Goal: Task Accomplishment & Management: Complete application form

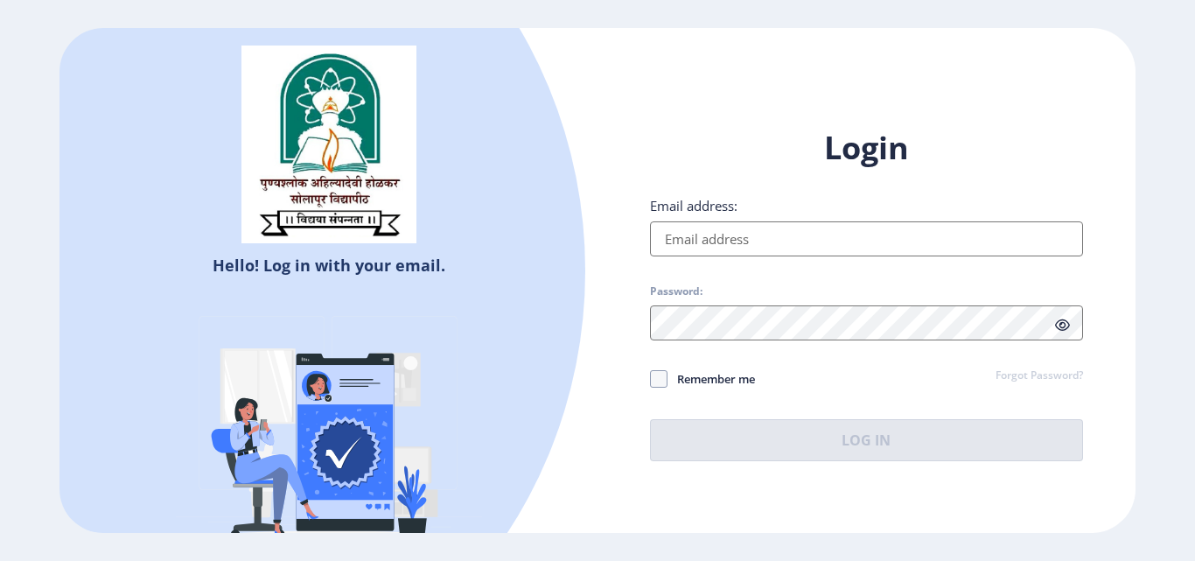
type input "[EMAIL_ADDRESS][DOMAIN_NAME]"
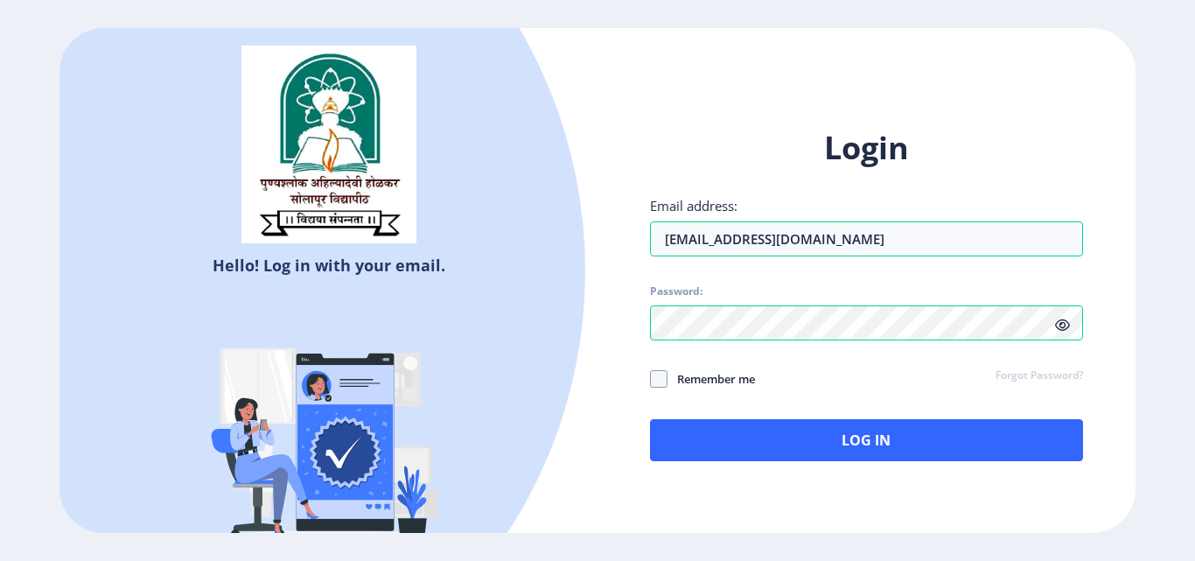
click at [1058, 324] on icon at bounding box center [1062, 324] width 15 height 13
click at [661, 382] on span at bounding box center [658, 378] width 17 height 17
click at [651, 380] on input "Remember me" at bounding box center [650, 379] width 1 height 1
checkbox input "true"
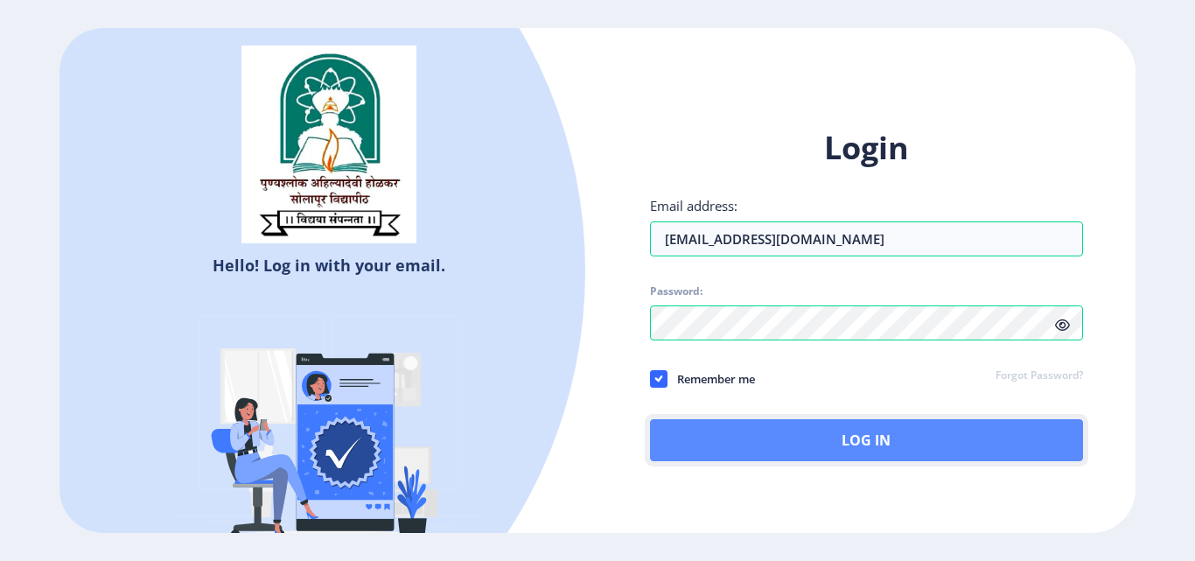
click at [795, 434] on button "Log In" at bounding box center [866, 440] width 433 height 42
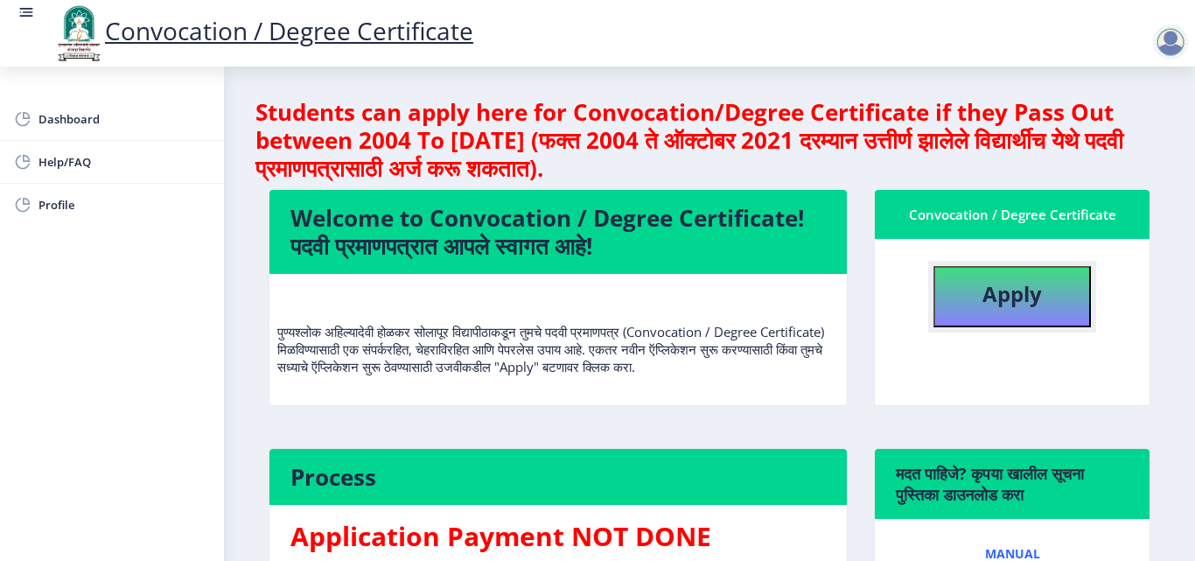
click at [1009, 295] on b "Apply" at bounding box center [1011, 293] width 59 height 29
select select
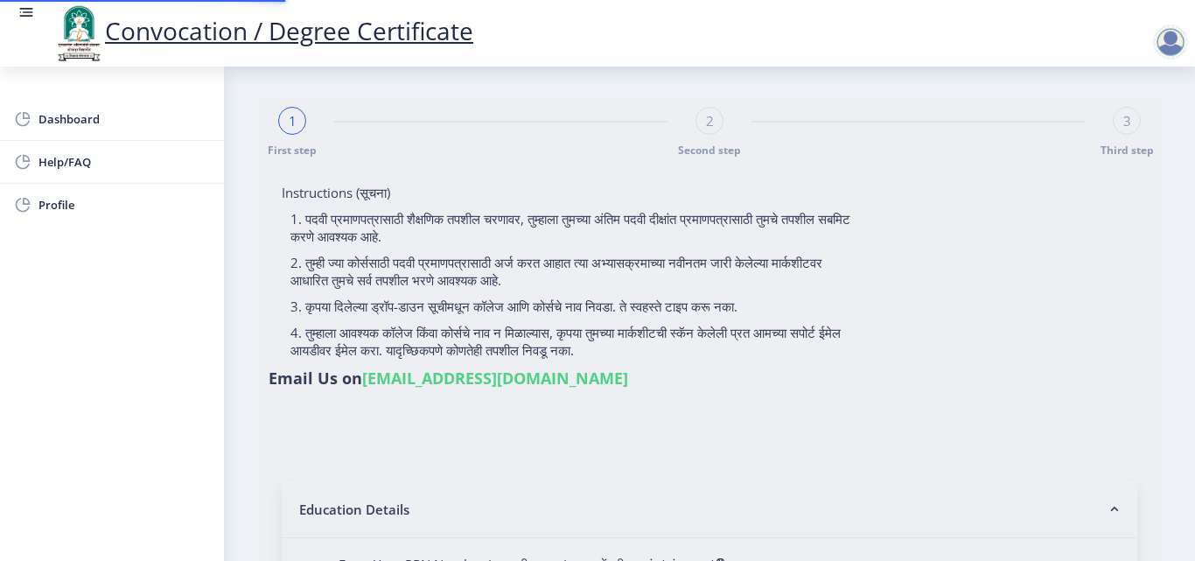
type input "0700001732"
select select "Regular"
select select "2009"
select select "April"
select select "FIRST CLASS"
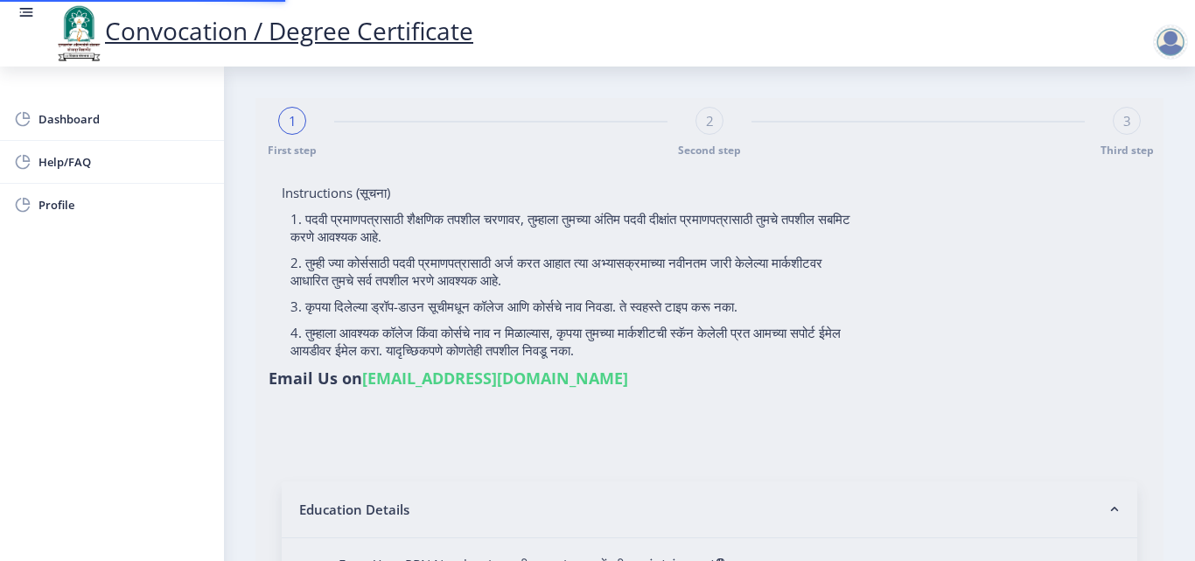
type input "06730"
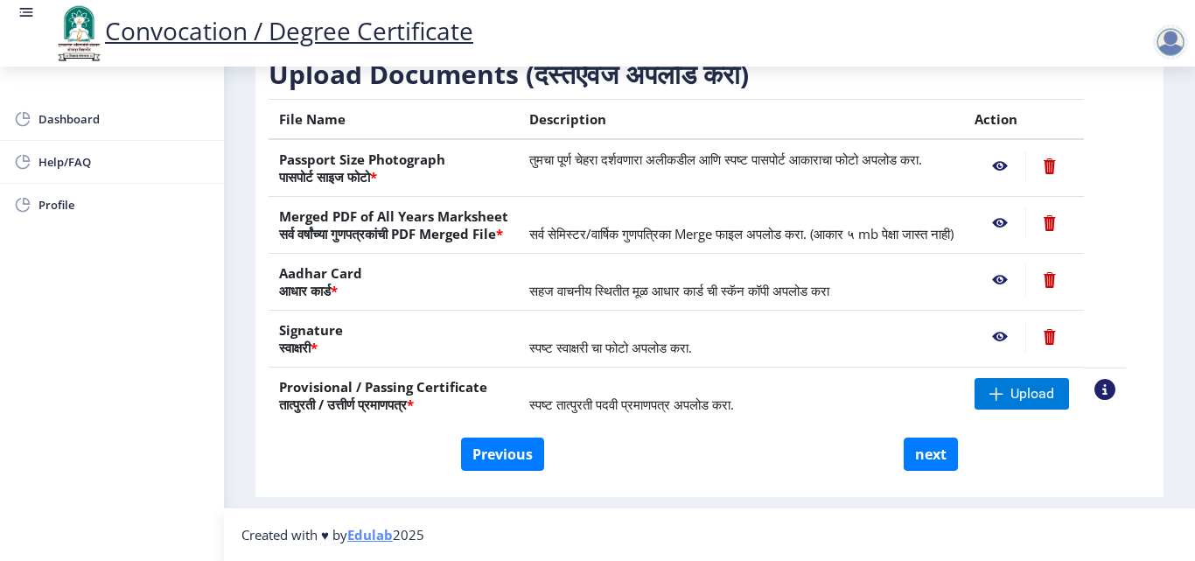
scroll to position [323, 0]
click at [1006, 398] on span "Upload" at bounding box center [1021, 393] width 94 height 31
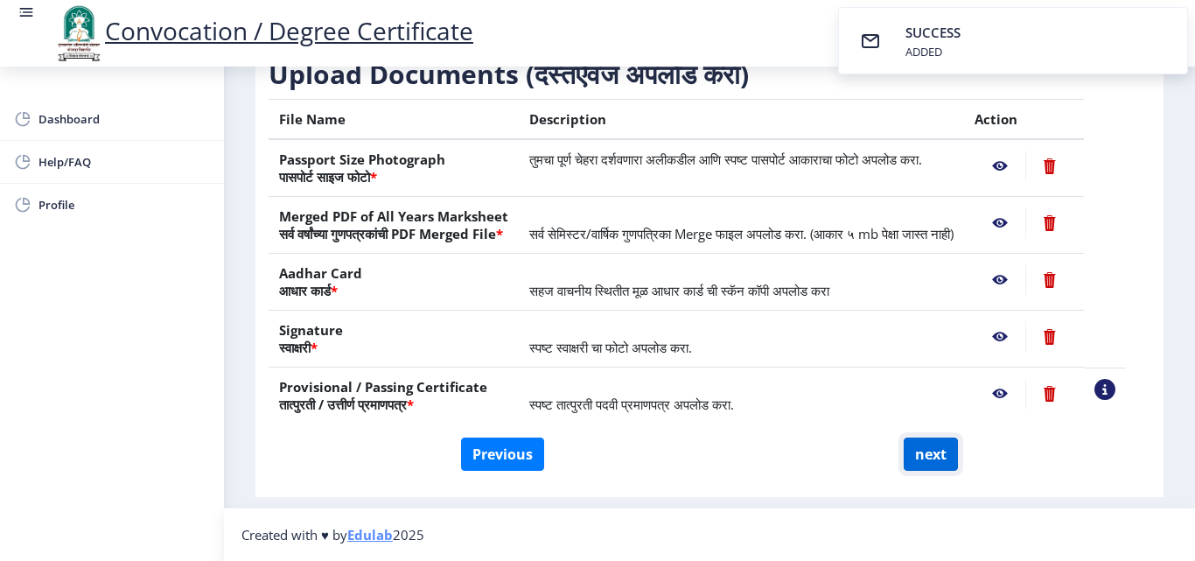
click at [919, 463] on button "next" at bounding box center [931, 453] width 54 height 33
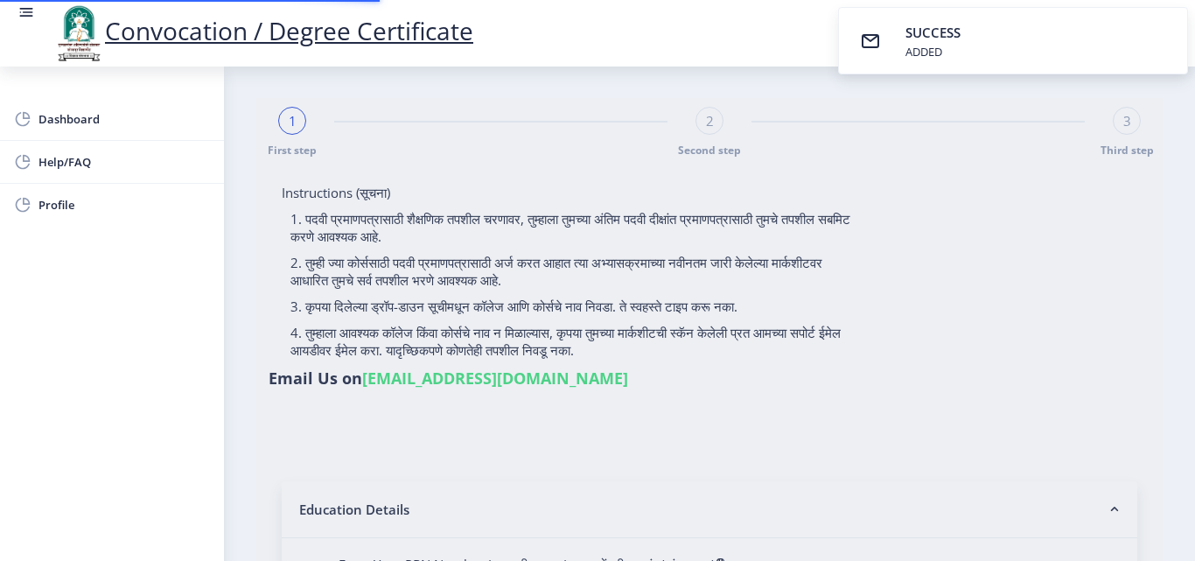
select select
type input "0700001732"
select select "Regular"
select select "2009"
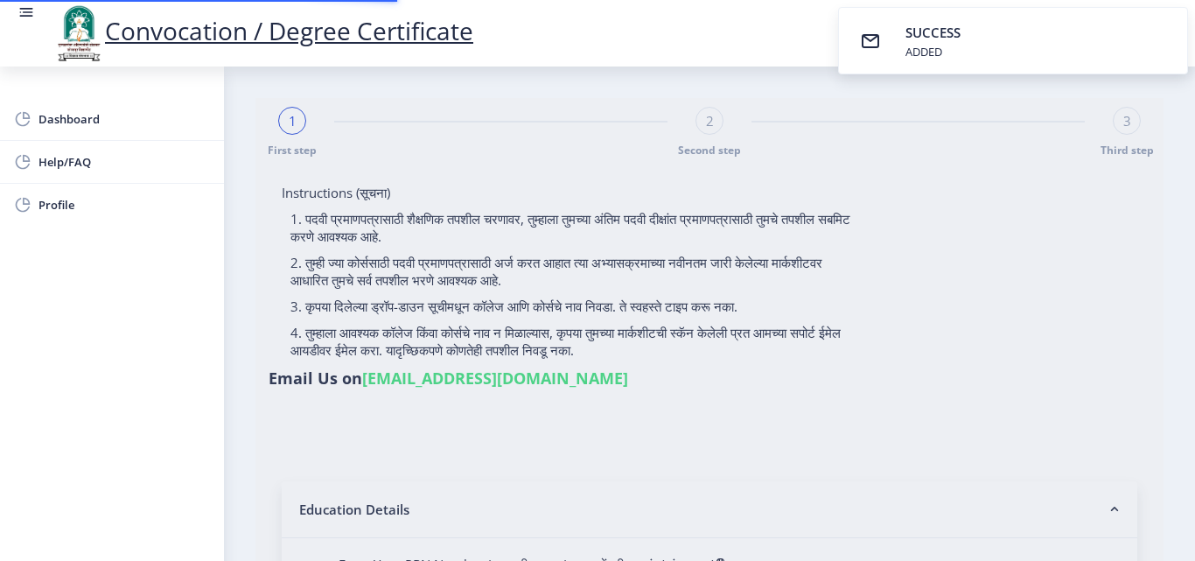
select select "April"
select select "FIRST CLASS"
type input "06730"
select select "Botany"
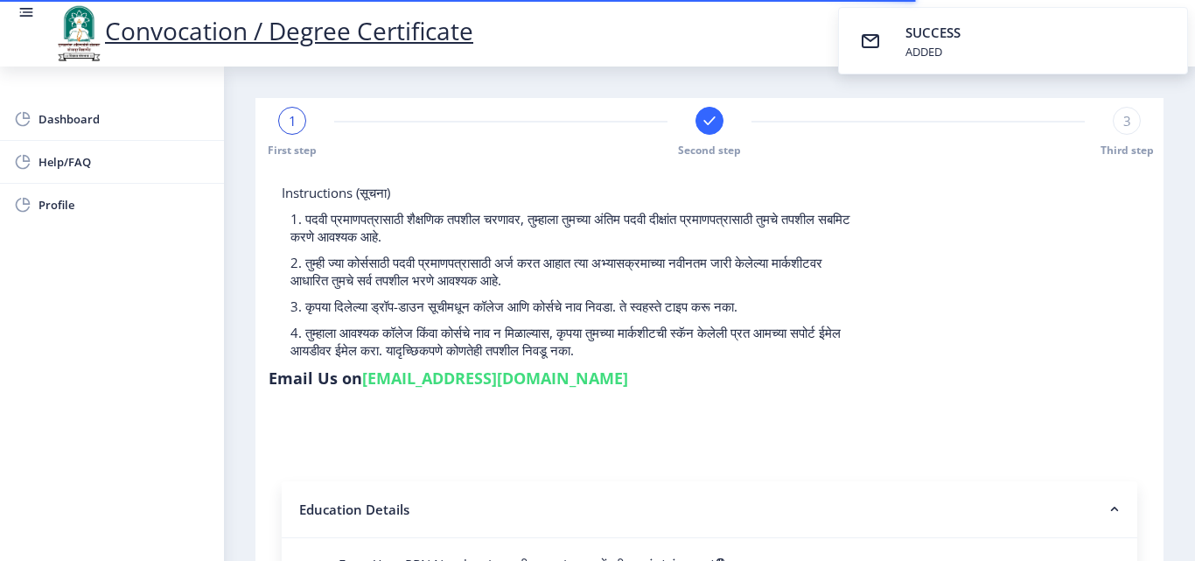
select select
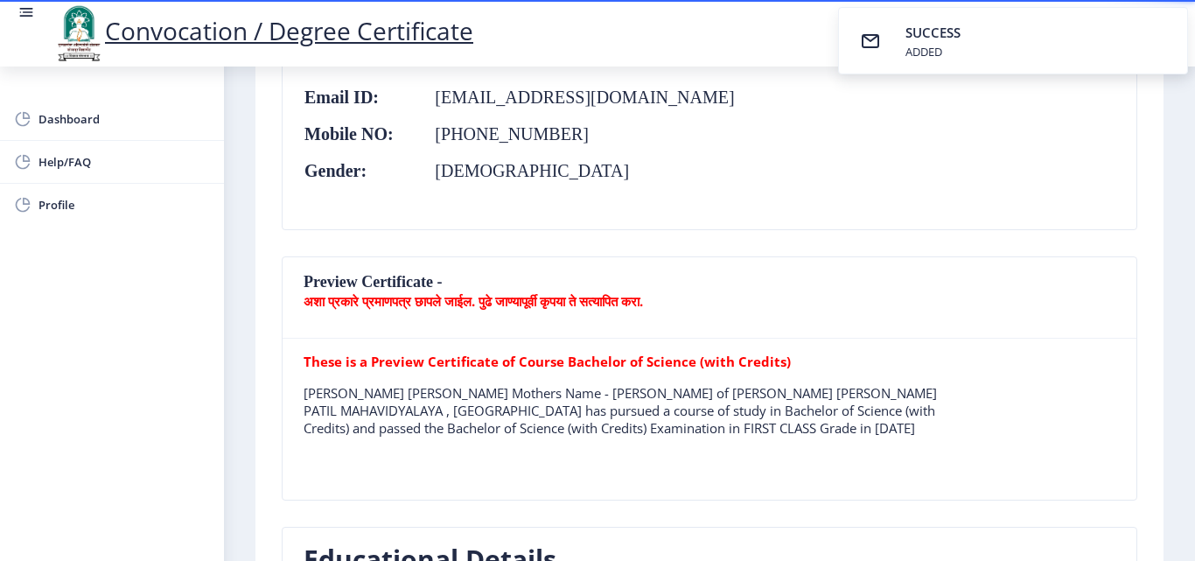
scroll to position [350, 0]
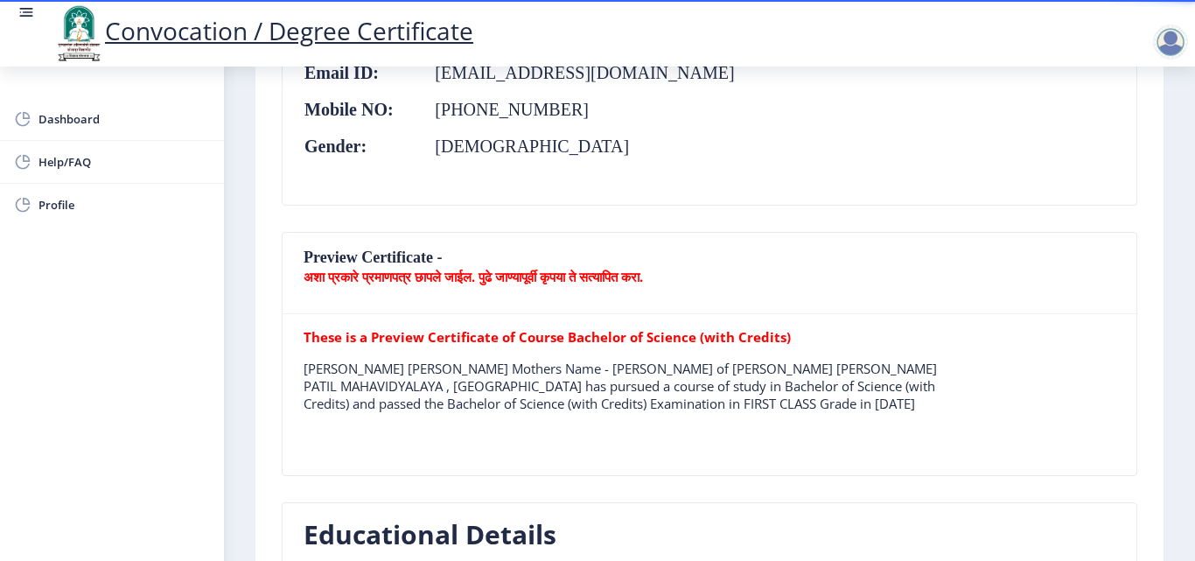
click at [442, 277] on b "अशा प्रकारे प्रमाणपत्र छापले जाईल. पुढे जाण्यापूर्वी कृपया ते सत्यापित करा." at bounding box center [473, 276] width 339 height 17
click at [345, 257] on nb-card-header "Preview Certificate - अशा प्रकारे प्रमाणपत्र छापले जाईल. पुढे जाण्यापूर्वी कृपय…" at bounding box center [710, 273] width 854 height 81
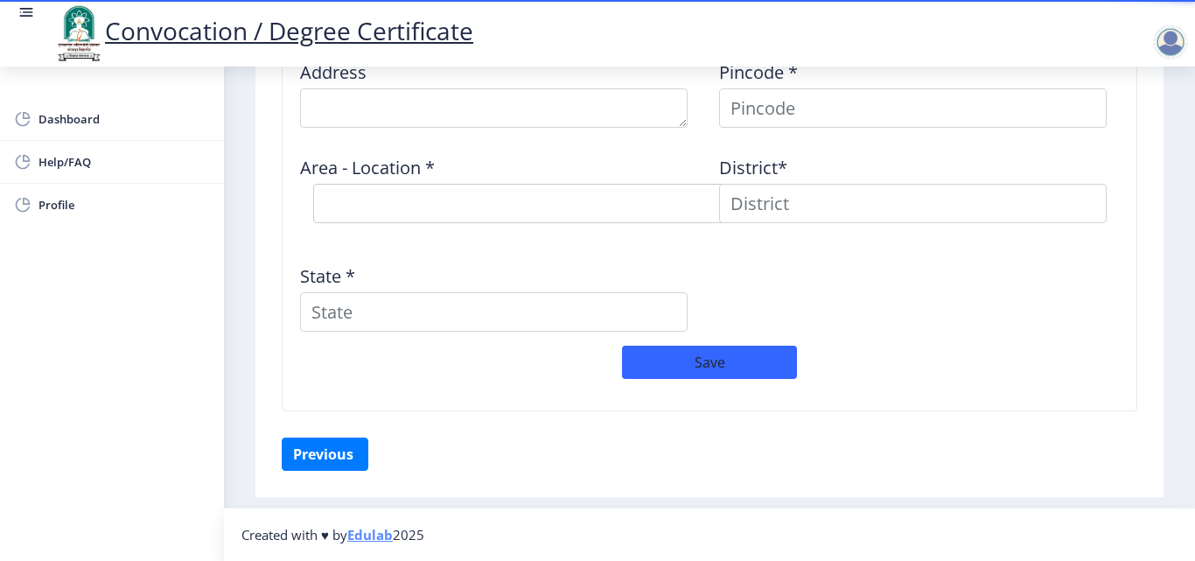
scroll to position [1320, 0]
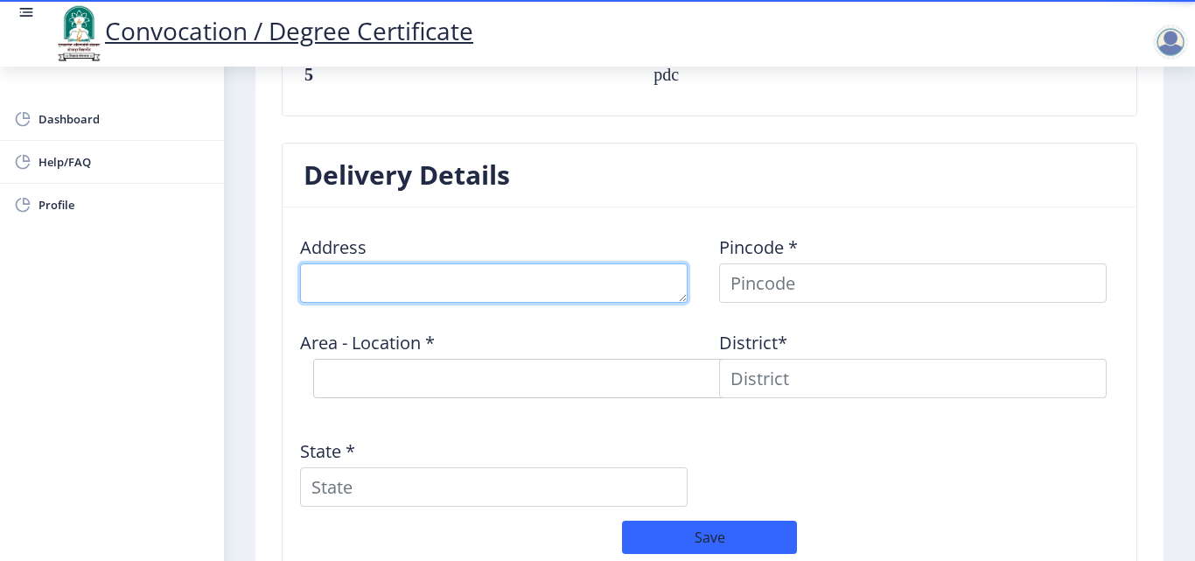
click at [483, 283] on textarea at bounding box center [493, 282] width 387 height 39
type textarea "At Post Piliv"
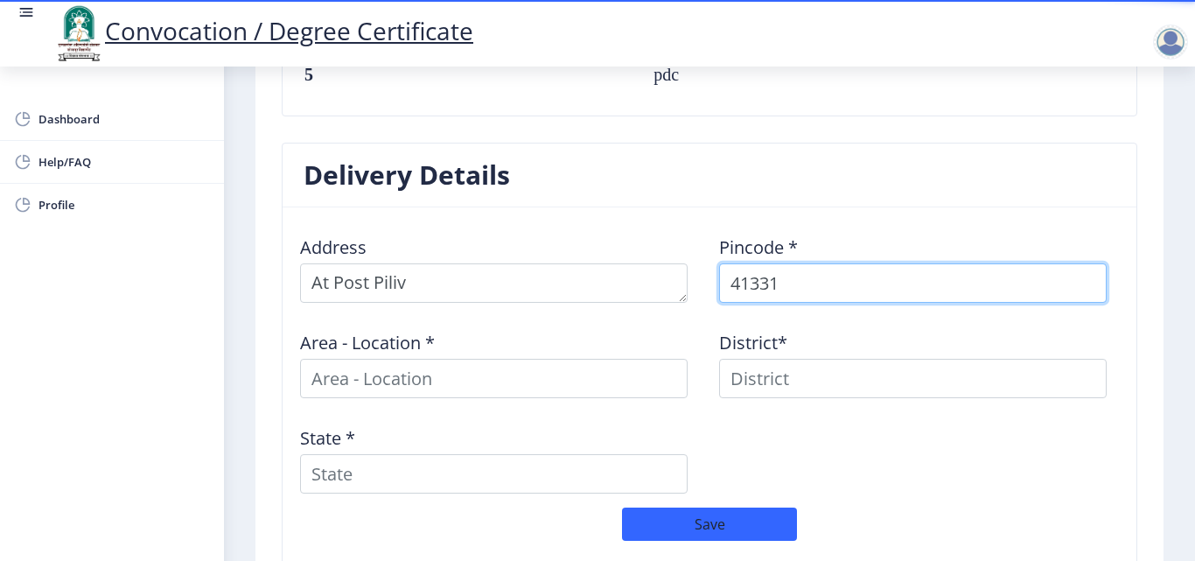
type input "413310"
select select
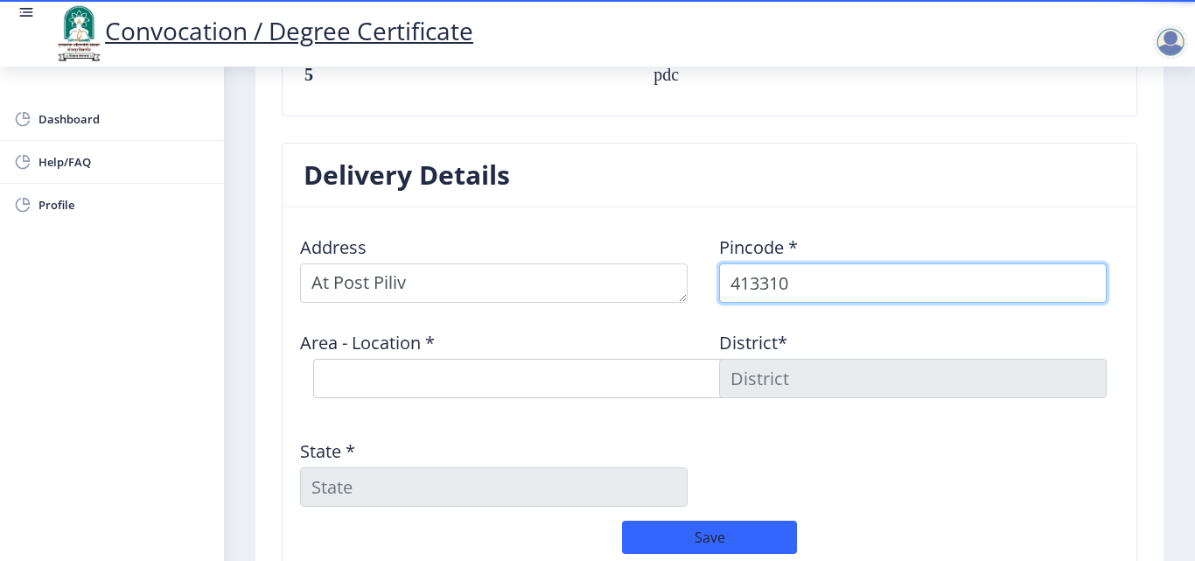
type input "413310"
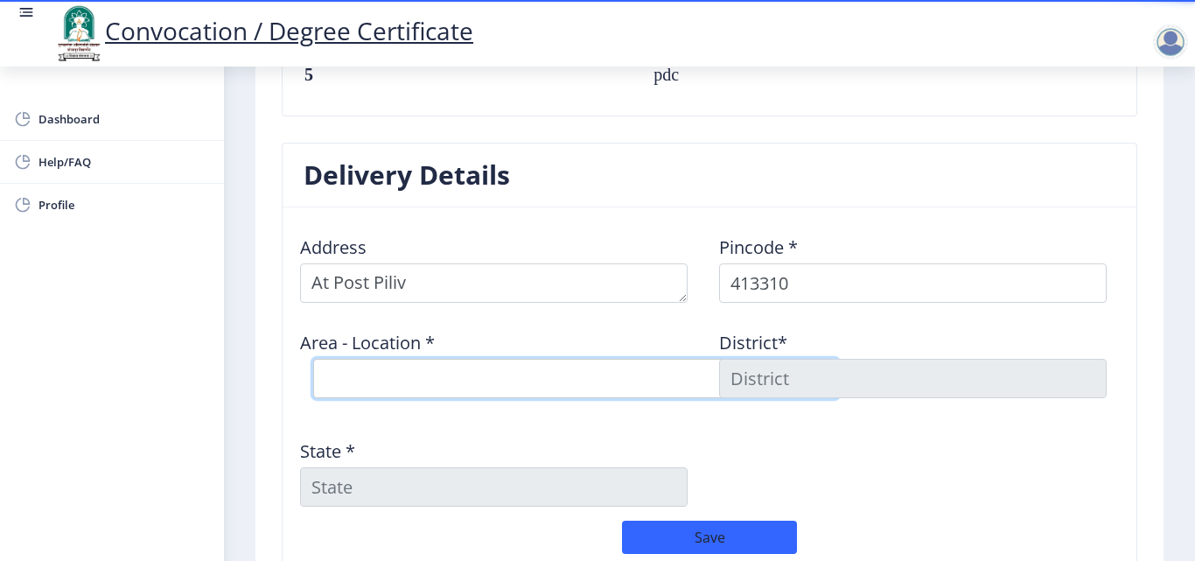
click at [413, 373] on select "Select Area Location [GEOGRAPHIC_DATA] [PERSON_NAME] B.O Jainwadi B.O Palashi B…" at bounding box center [575, 378] width 525 height 39
select select "5: Object"
click at [313, 359] on select "Select Area Location [GEOGRAPHIC_DATA] [PERSON_NAME] B.O Jainwadi B.O Palashi B…" at bounding box center [575, 378] width 525 height 39
type input "SOLAPUR"
type input "[GEOGRAPHIC_DATA]"
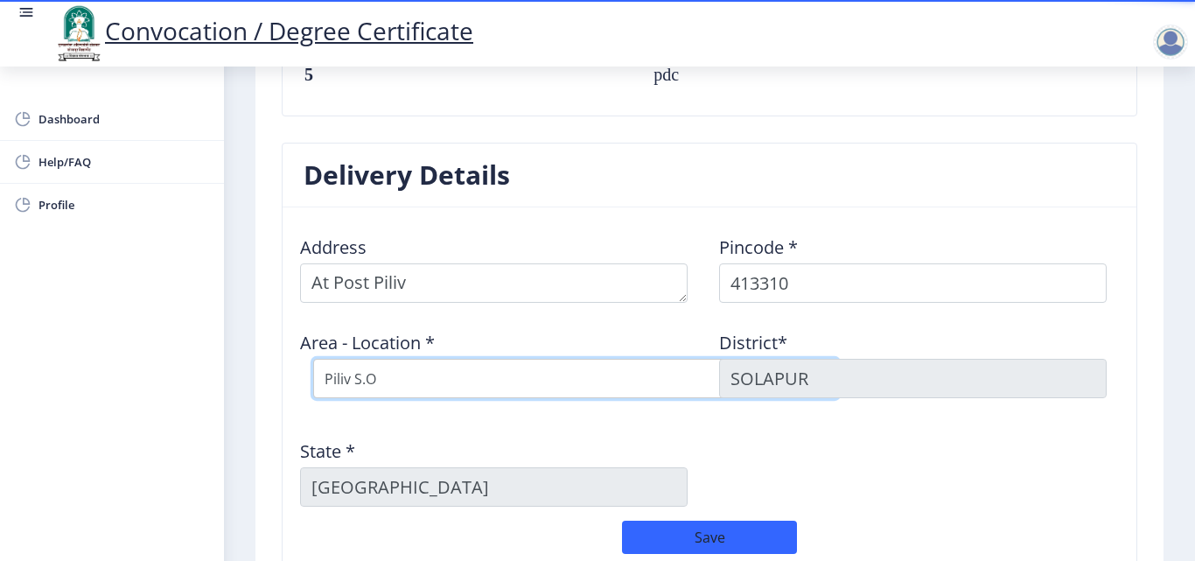
scroll to position [1407, 0]
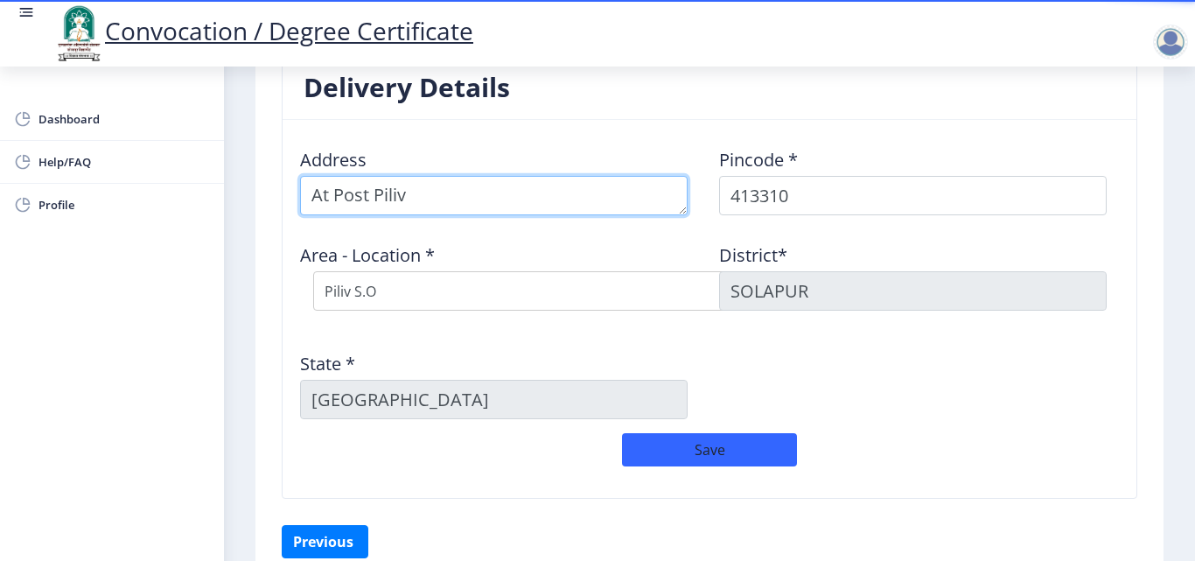
click at [464, 202] on textarea at bounding box center [493, 195] width 387 height 39
type textarea "At Post Piliv Near HP Petrol Pump Satara [GEOGRAPHIC_DATA]"
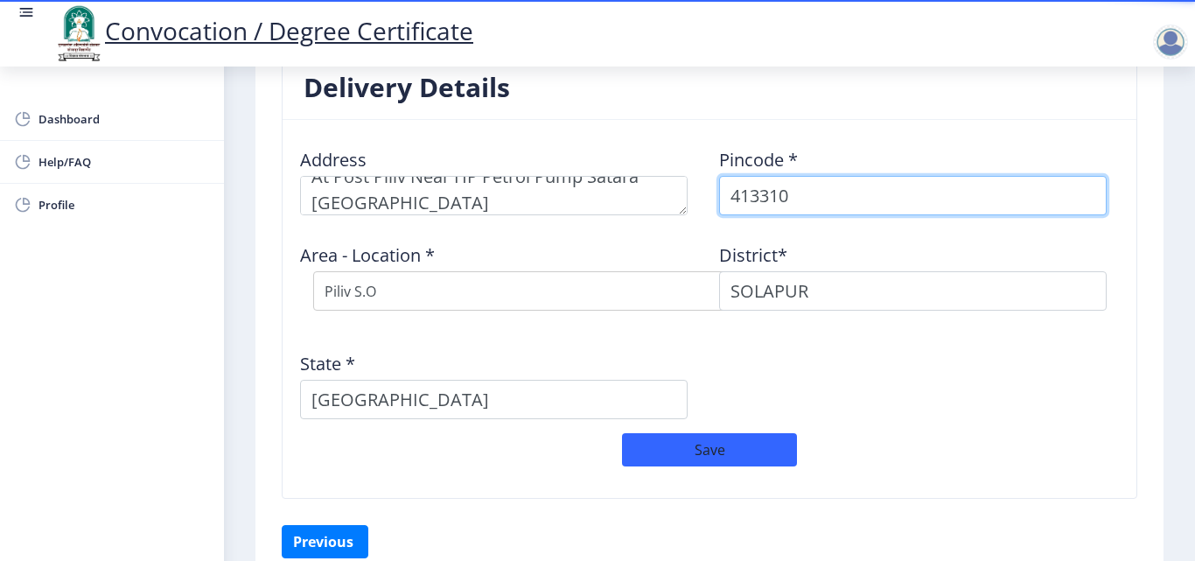
select select "8: Object"
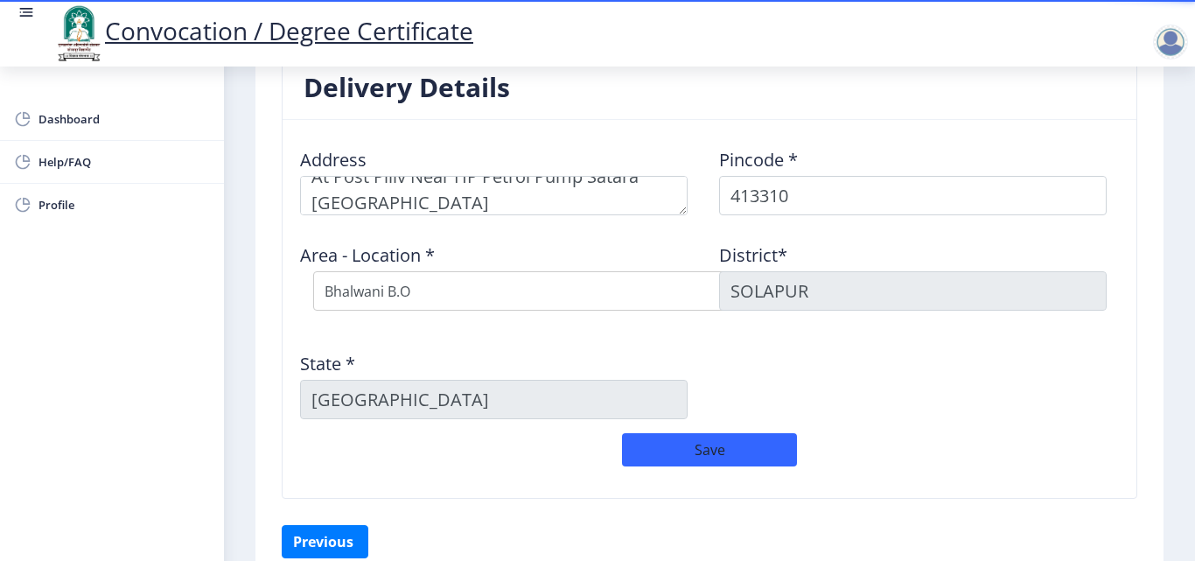
click at [857, 349] on div "Address Pincode * 413310 Area - Location * Select Area Location [GEOGRAPHIC_DAT…" at bounding box center [709, 283] width 838 height 299
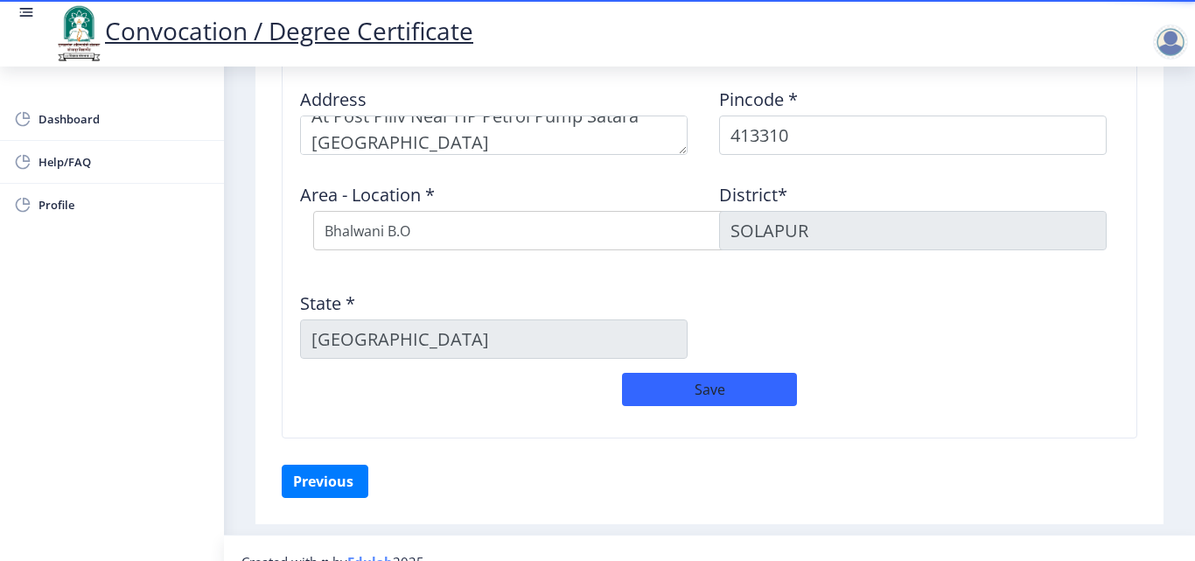
scroll to position [1495, 0]
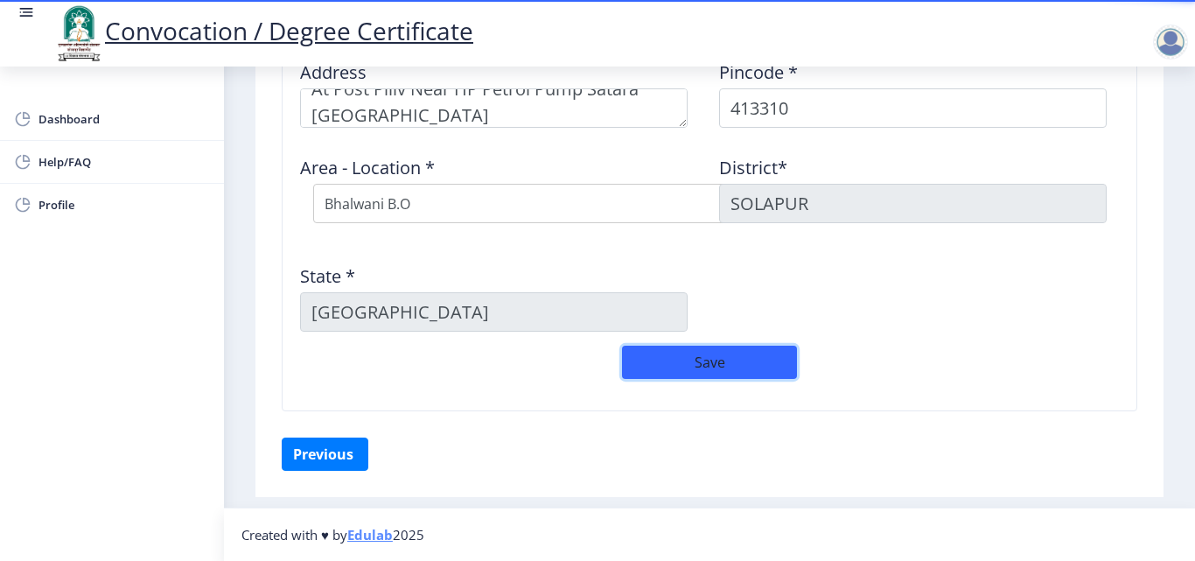
click at [714, 370] on button "Save" at bounding box center [709, 361] width 175 height 33
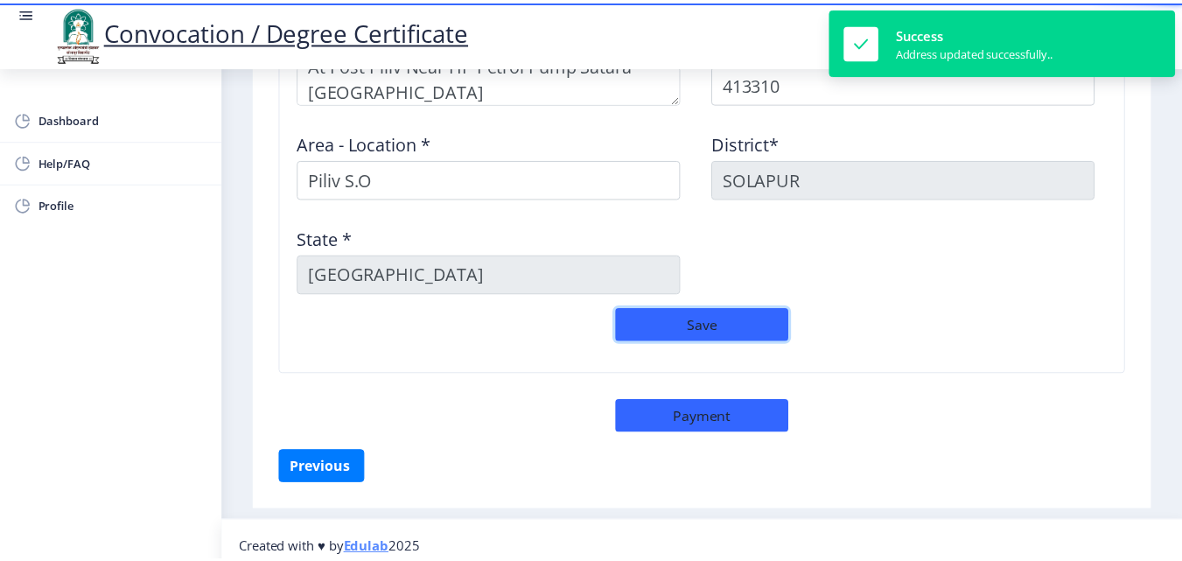
scroll to position [1532, 0]
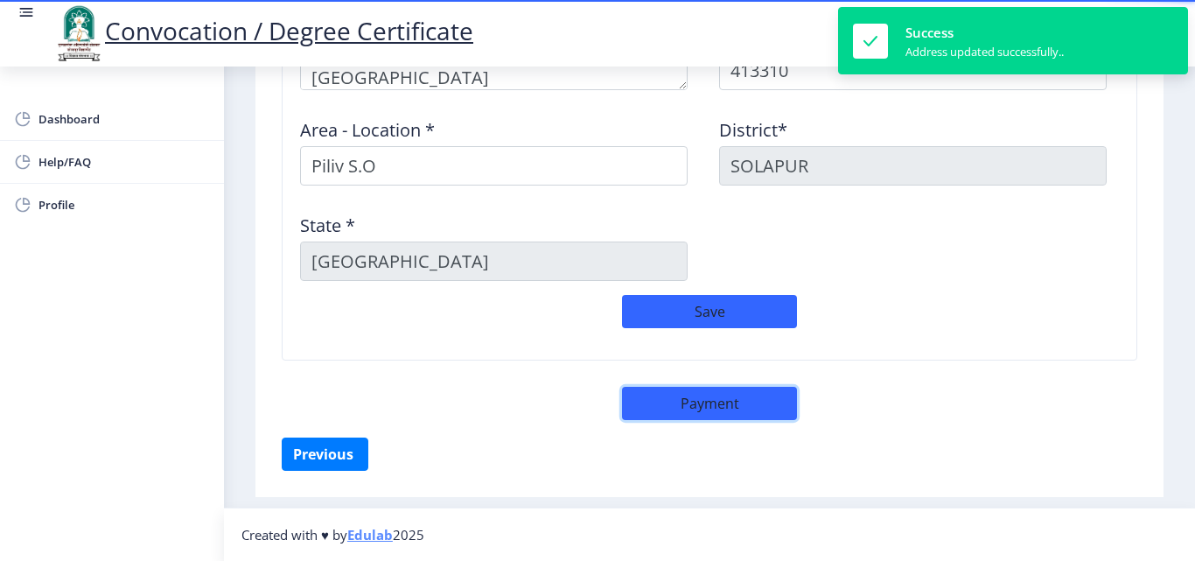
click at [696, 408] on button "Payment" at bounding box center [709, 403] width 175 height 33
select select "sealed"
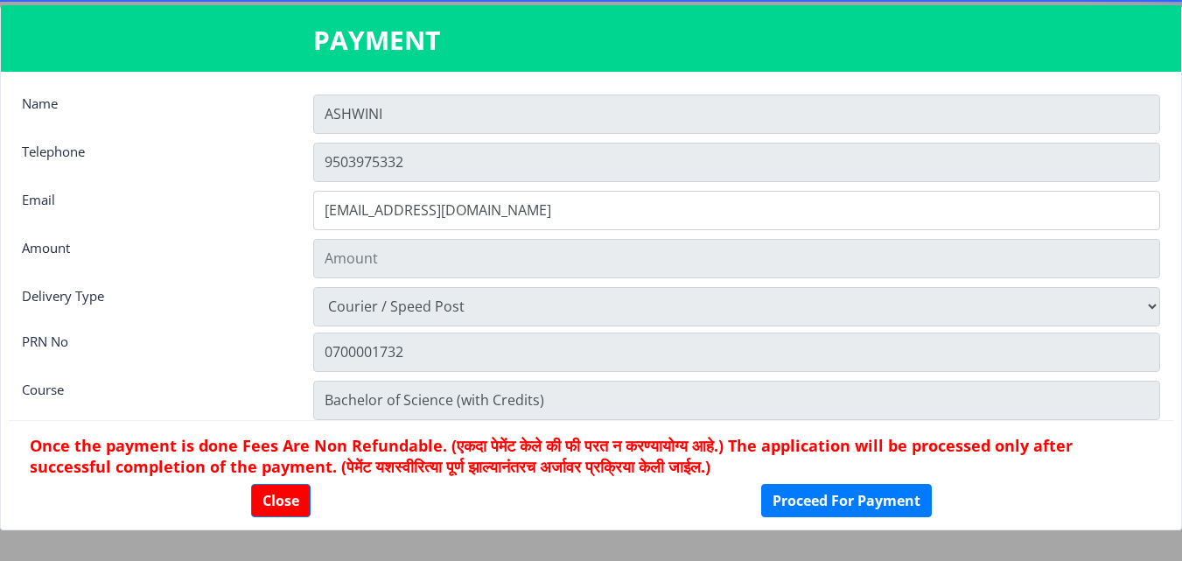
type input "1885"
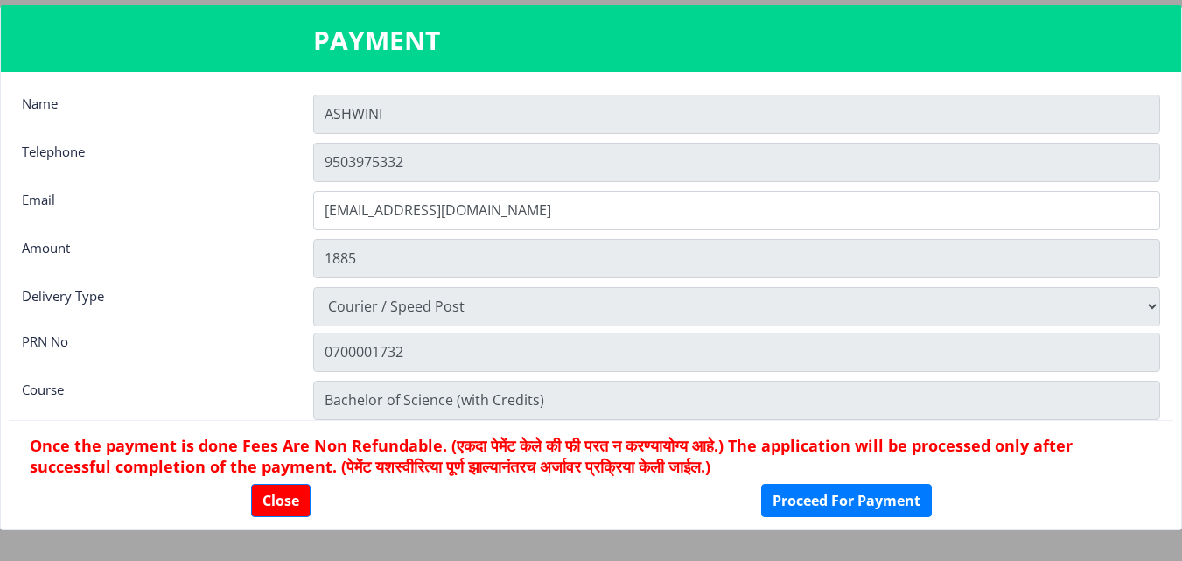
scroll to position [24, 0]
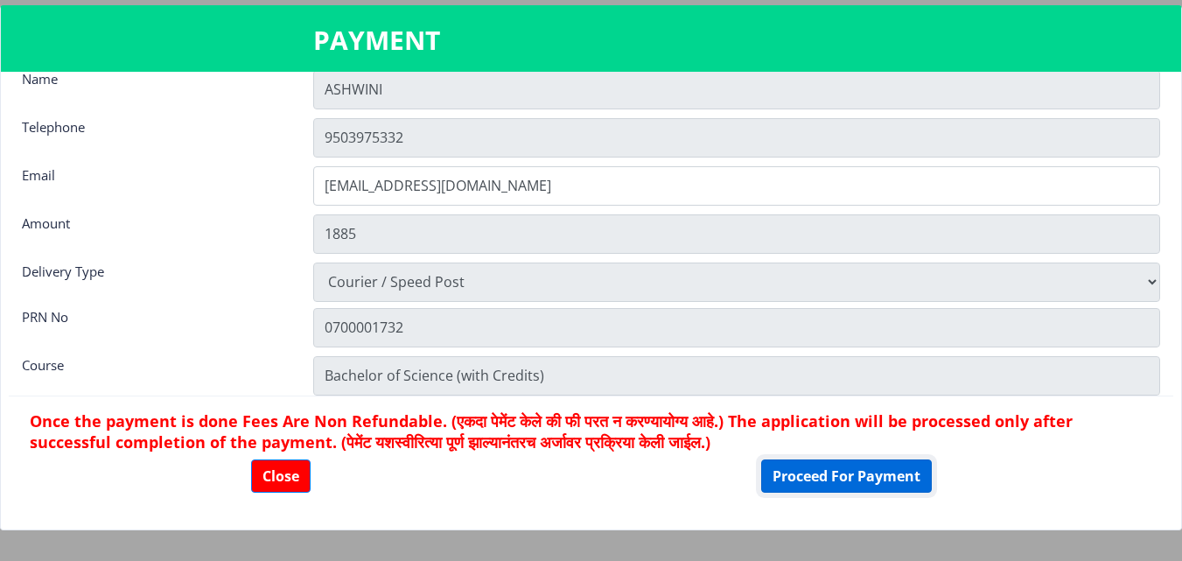
click at [809, 478] on button "Proceed For Payment" at bounding box center [846, 475] width 171 height 33
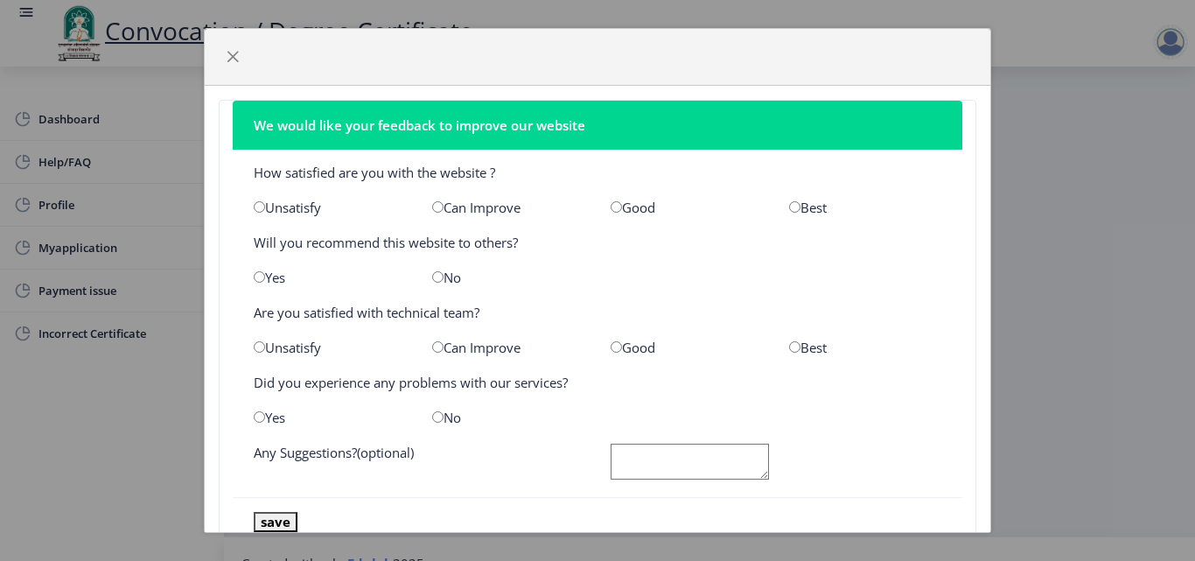
click at [613, 207] on input "radio" at bounding box center [616, 206] width 11 height 11
radio input "true"
click at [258, 275] on input "radio" at bounding box center [259, 276] width 11 height 11
radio input "true"
click at [450, 353] on div "Can Improve" at bounding box center [508, 346] width 178 height 17
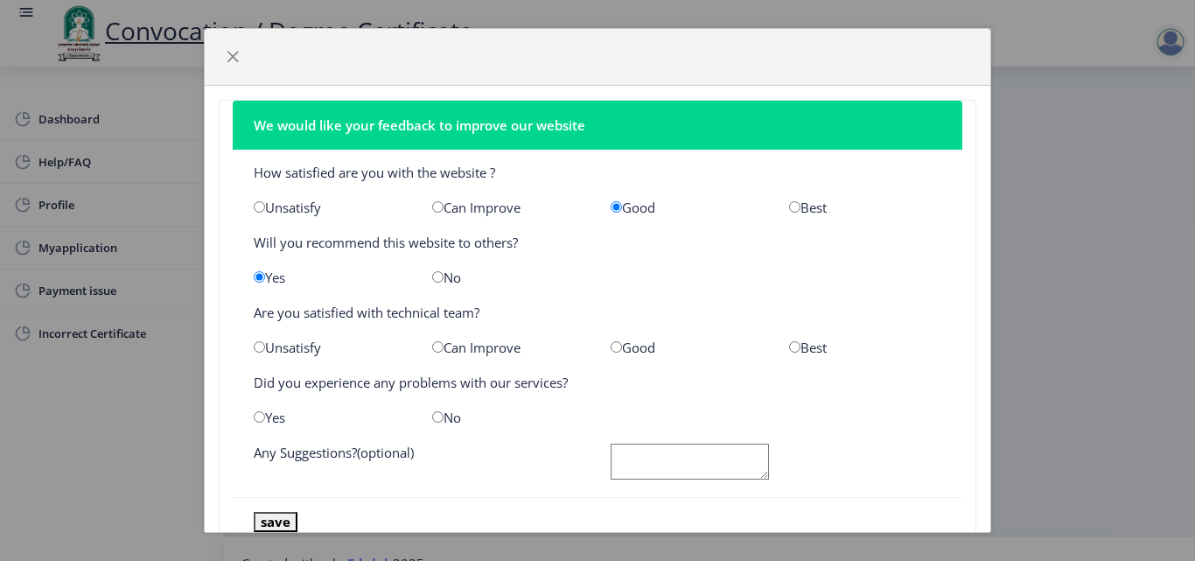
click at [432, 350] on input "radio" at bounding box center [437, 346] width 11 height 11
radio input "true"
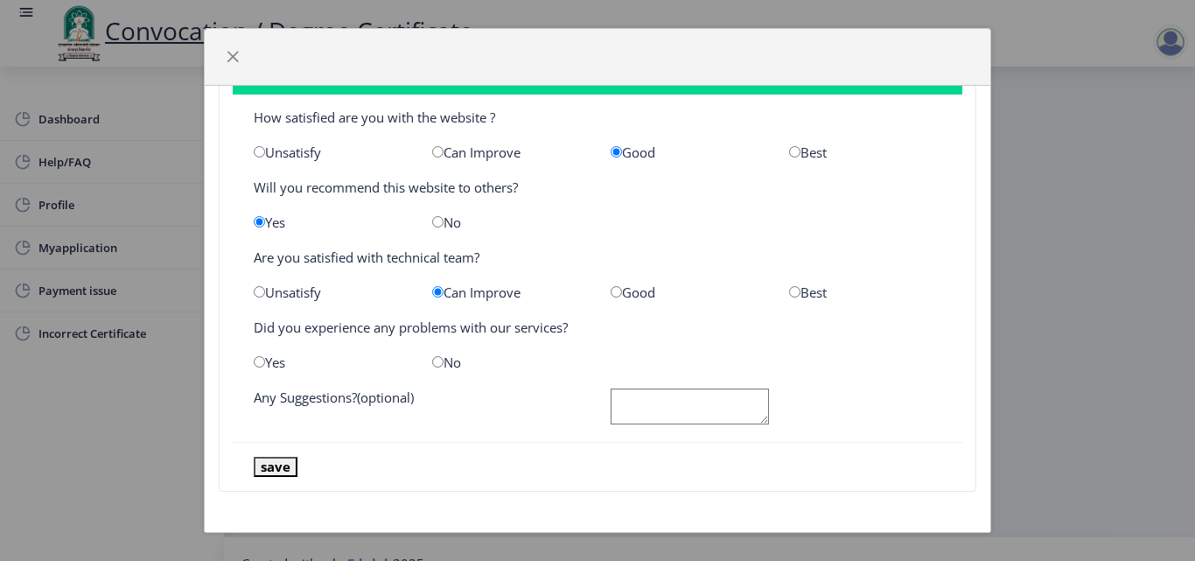
click at [436, 363] on input "radio" at bounding box center [437, 361] width 11 height 11
radio input "true"
click at [269, 468] on button "save" at bounding box center [276, 467] width 44 height 20
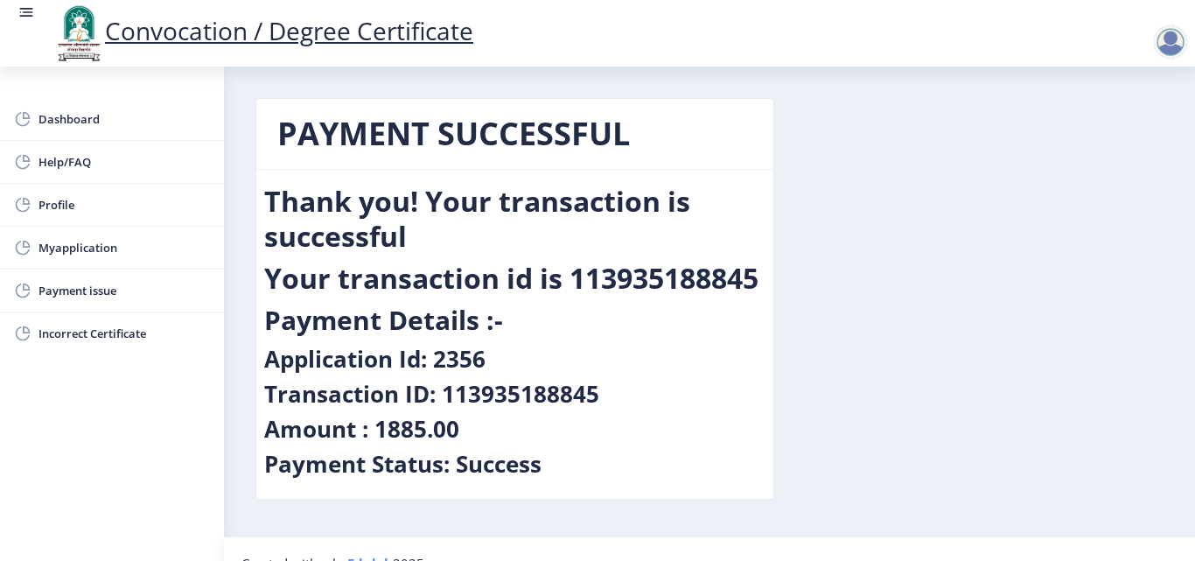
scroll to position [29, 0]
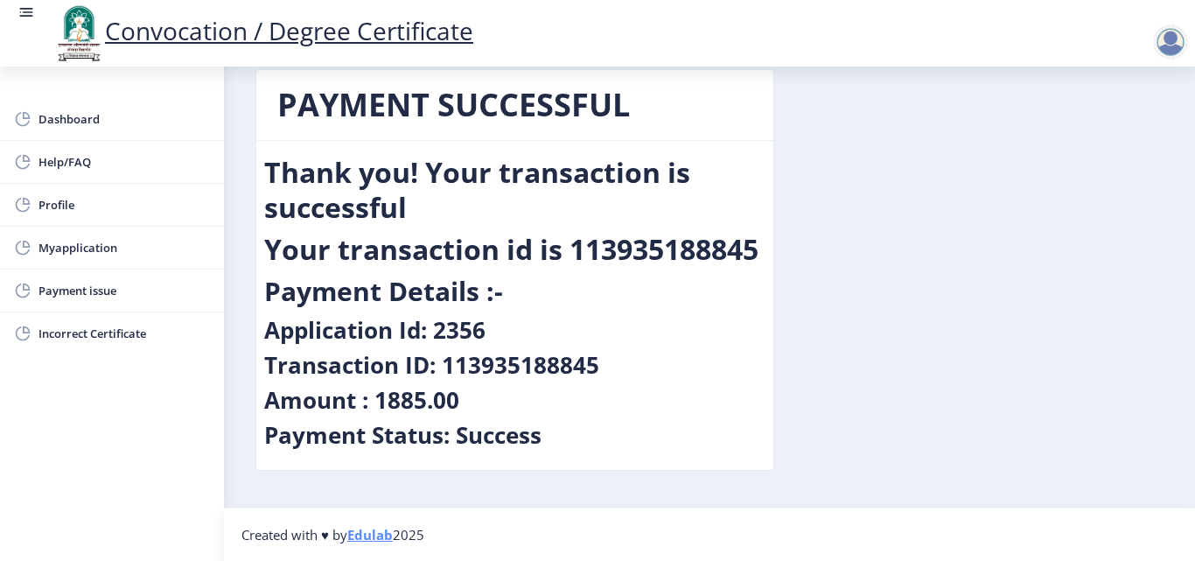
drag, startPoint x: 276, startPoint y: 105, endPoint x: 569, endPoint y: 433, distance: 439.2
click at [569, 433] on nb-card "PAYMENT SUCCESSFUL Thank you! Your transaction is successful Your transaction i…" at bounding box center [514, 269] width 519 height 401
copy nb-card "PAYMENT SUCCESSFUL Thank you! Your transaction is successful Your transaction i…"
click at [616, 385] on div "Transaction ID: 113935188845" at bounding box center [514, 368] width 501 height 35
click at [67, 120] on span "Dashboard" at bounding box center [123, 118] width 171 height 21
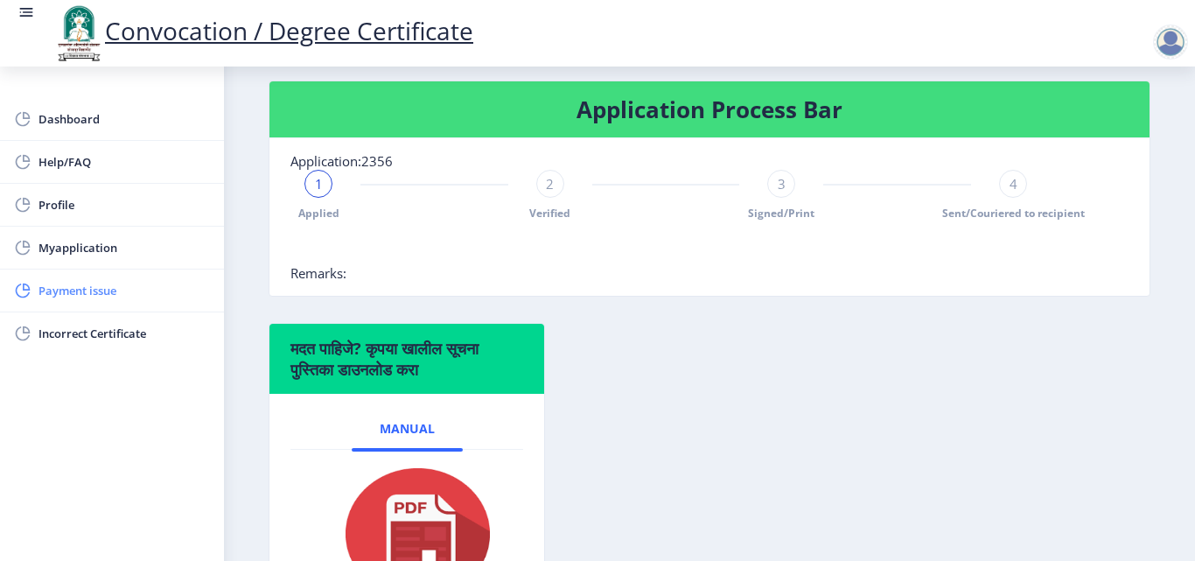
scroll to position [354, 0]
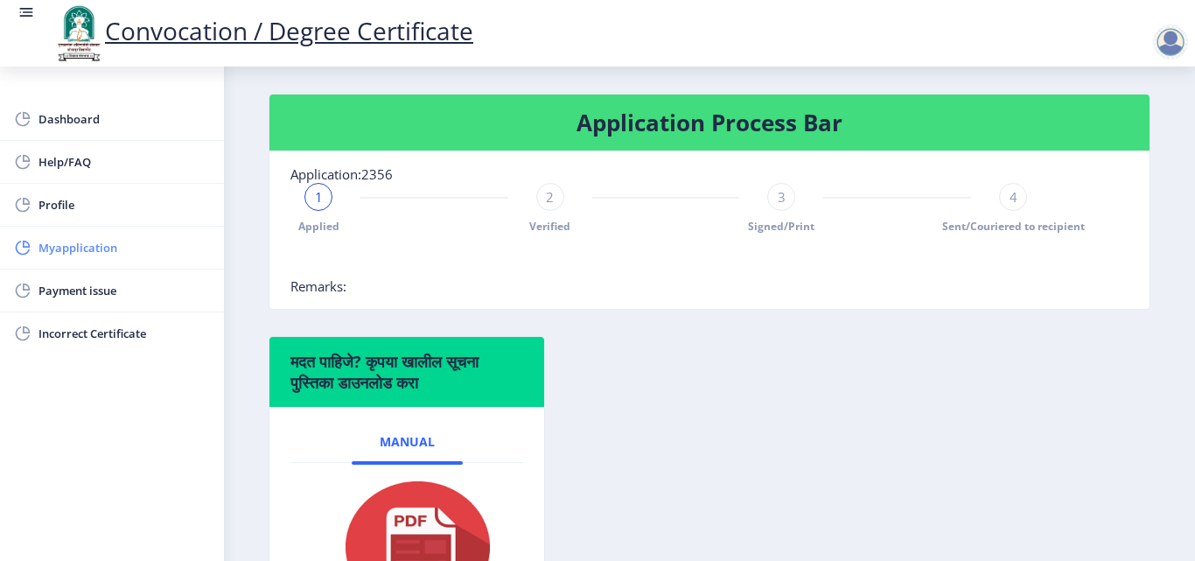
click at [86, 255] on span "Myapplication" at bounding box center [123, 247] width 171 height 21
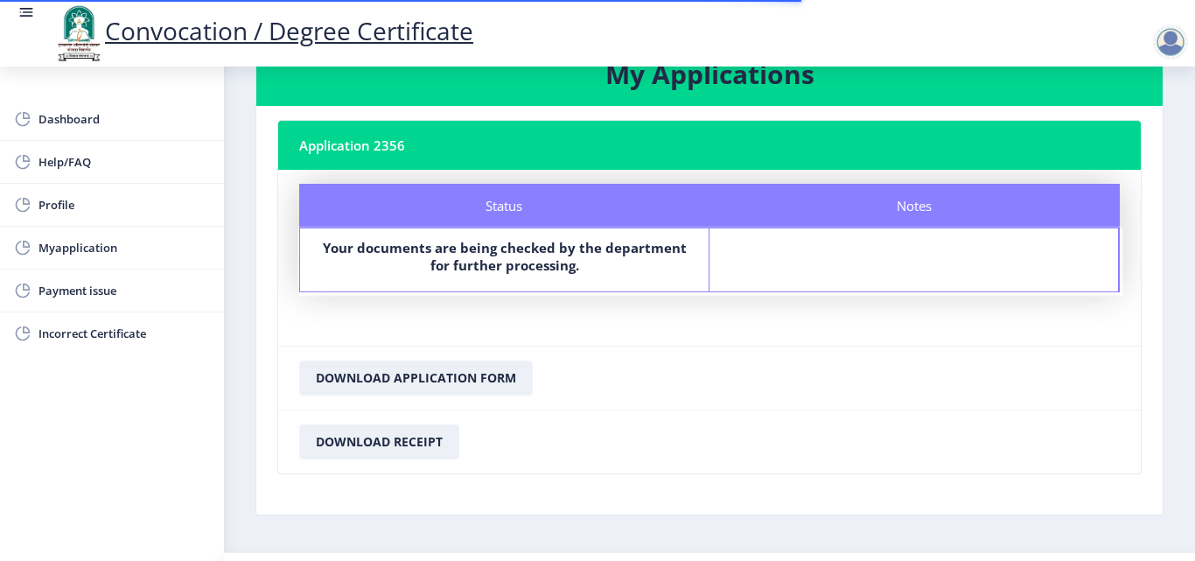
scroll to position [101, 0]
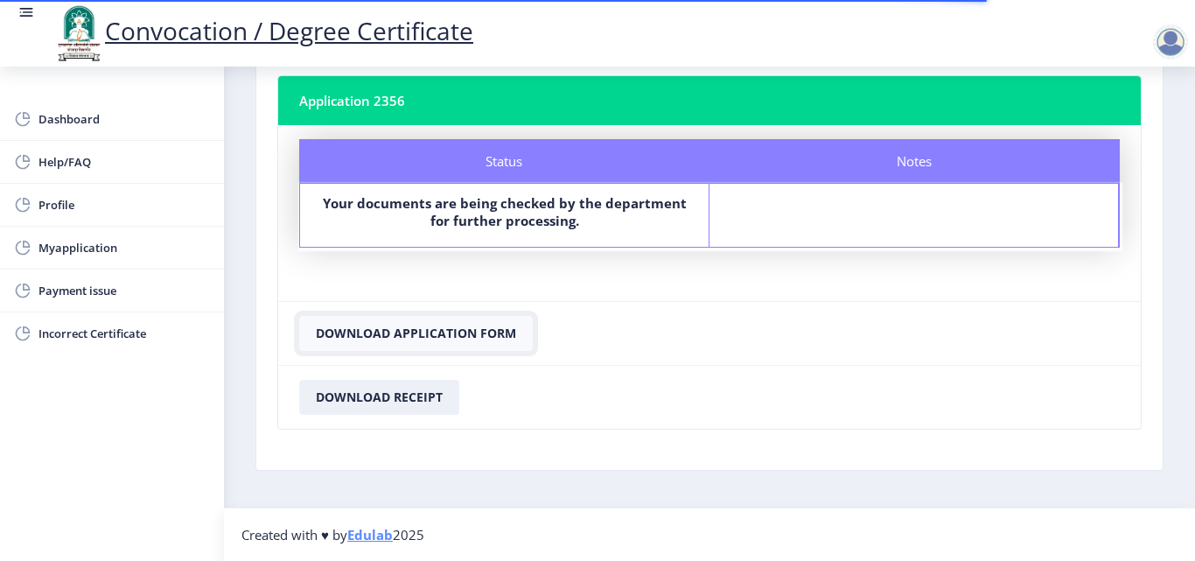
click at [471, 330] on button "Download Application Form" at bounding box center [416, 333] width 234 height 35
click at [399, 399] on button "Download Receipt" at bounding box center [379, 397] width 160 height 35
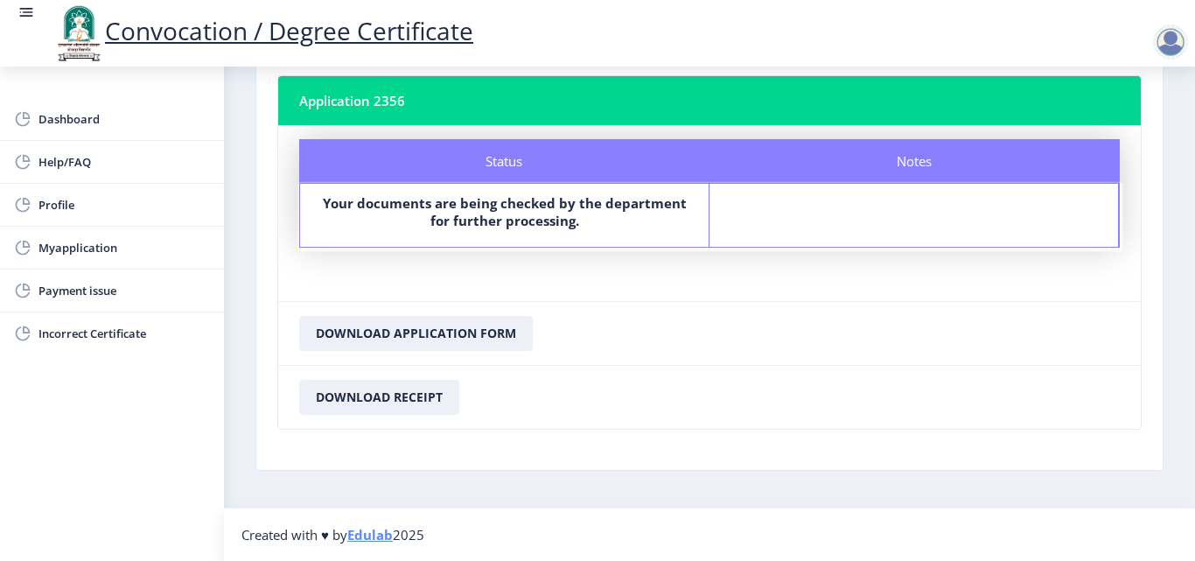
click at [1176, 46] on div at bounding box center [1170, 41] width 35 height 35
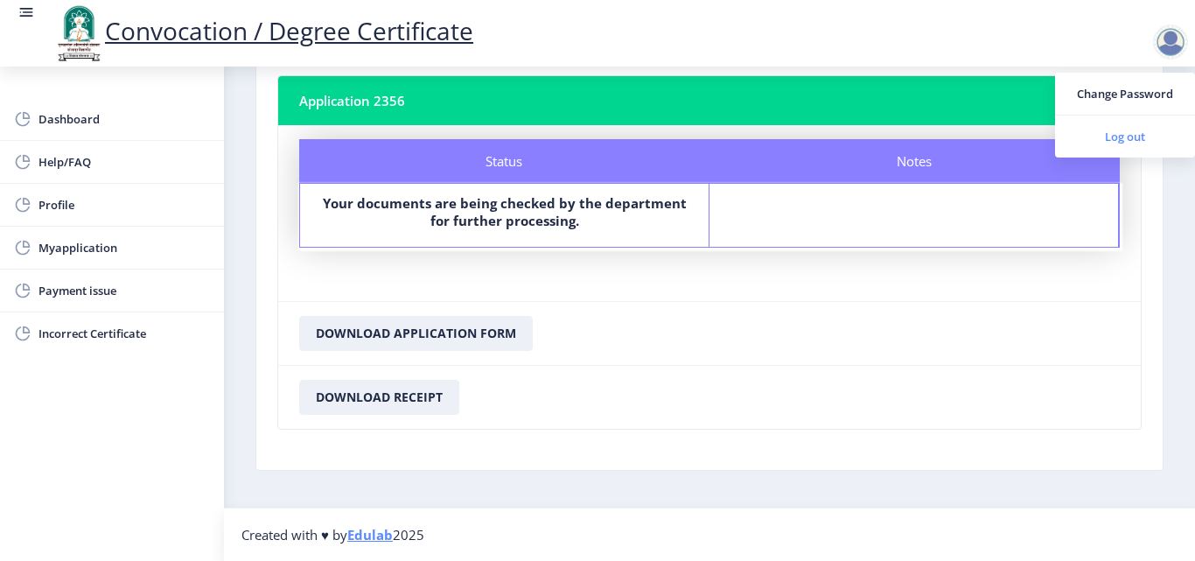
click at [1114, 134] on span "Log out" at bounding box center [1125, 136] width 112 height 21
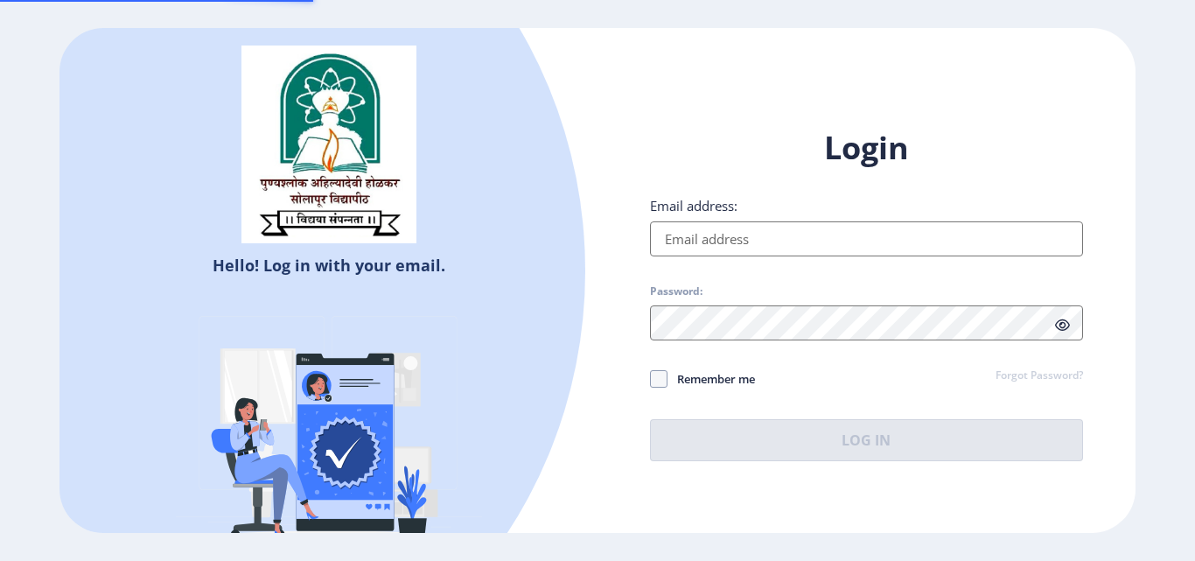
type input "[EMAIL_ADDRESS][DOMAIN_NAME]"
